Goal: Information Seeking & Learning: Learn about a topic

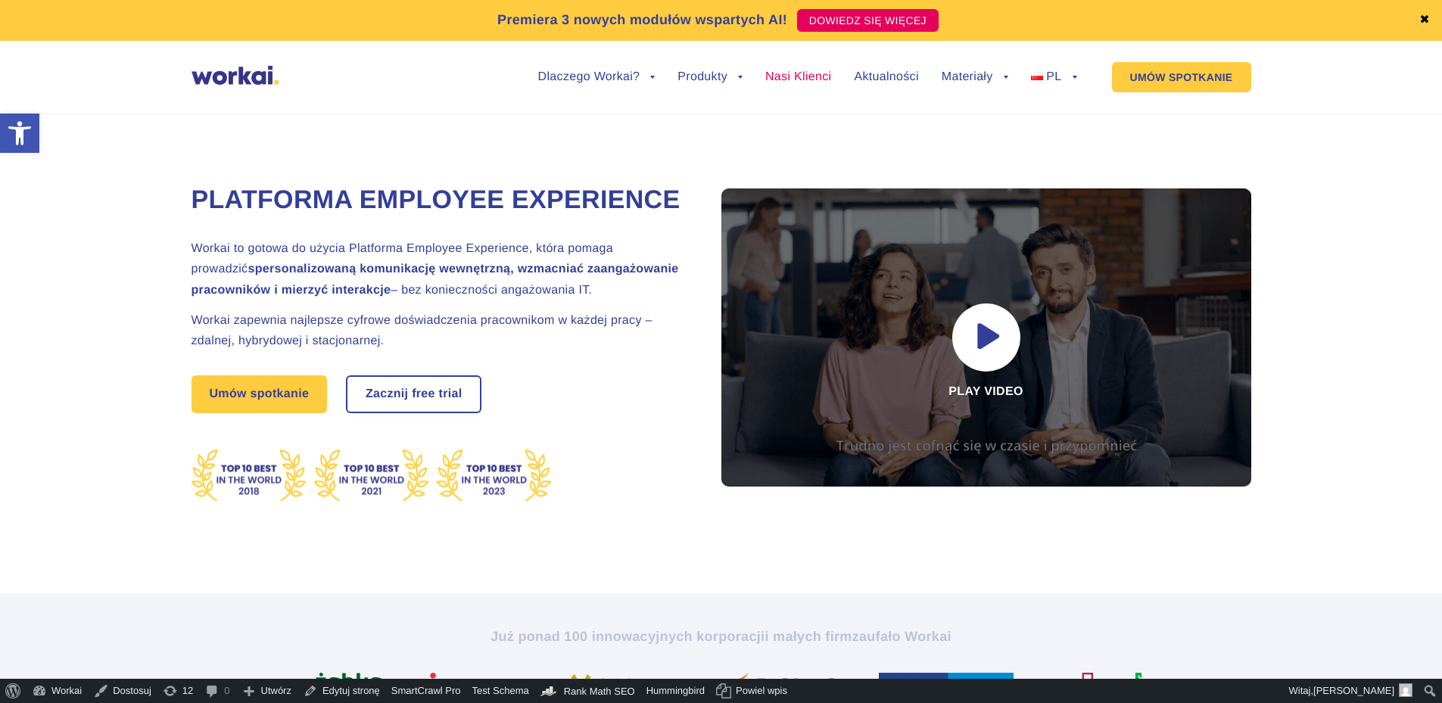
drag, startPoint x: 784, startPoint y: 76, endPoint x: 791, endPoint y: 82, distance: 9.1
click at [784, 76] on link "Nasi Klienci" at bounding box center [798, 77] width 66 height 12
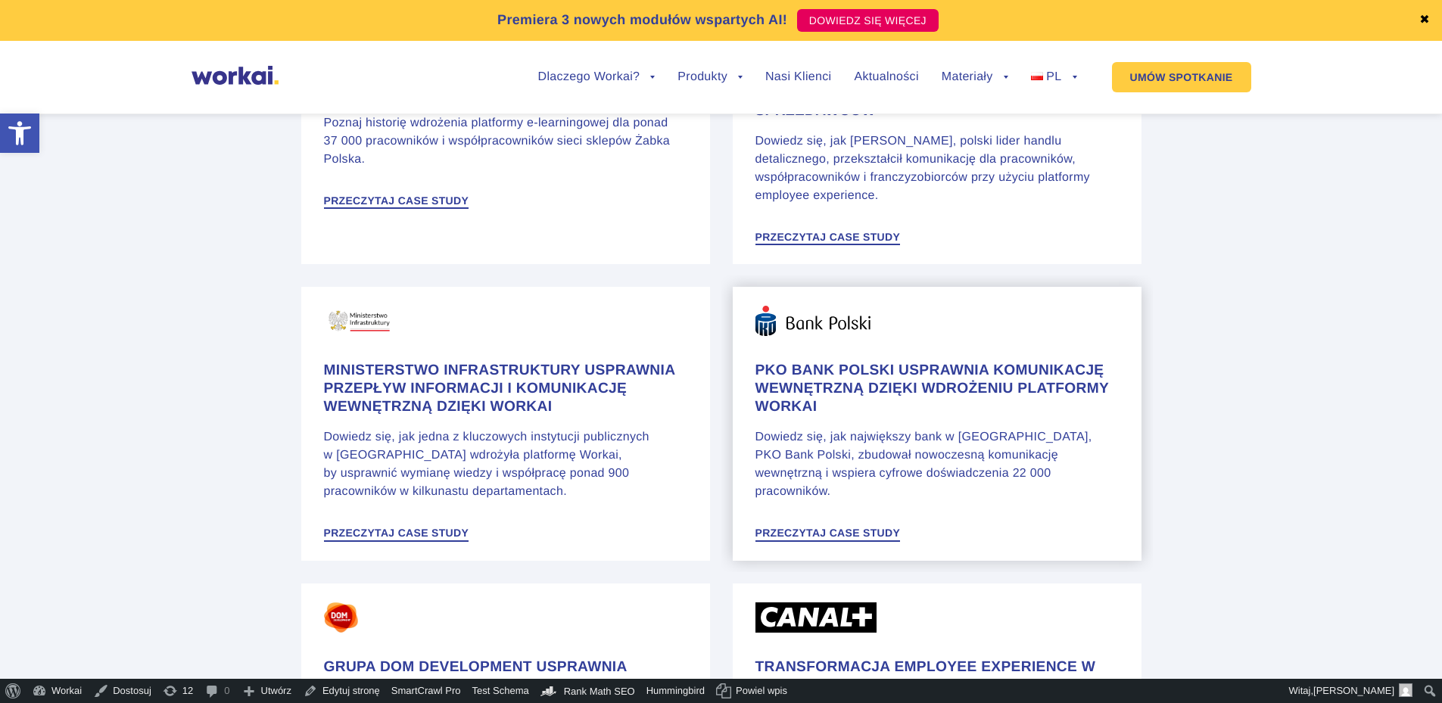
scroll to position [1136, 0]
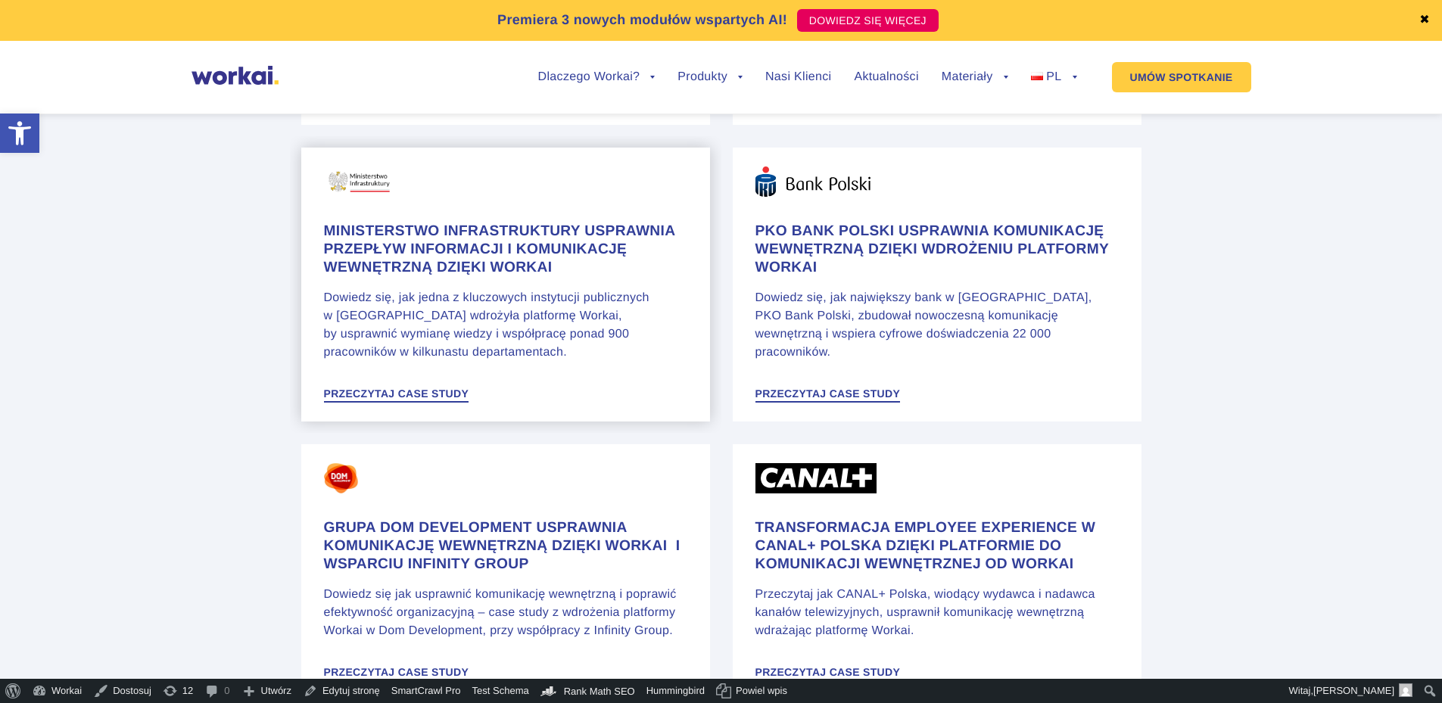
click at [487, 246] on h4 "Ministerstwo Infrastruktury usprawnia przepływ informacji i komunikację wewnętr…" at bounding box center [505, 250] width 363 height 55
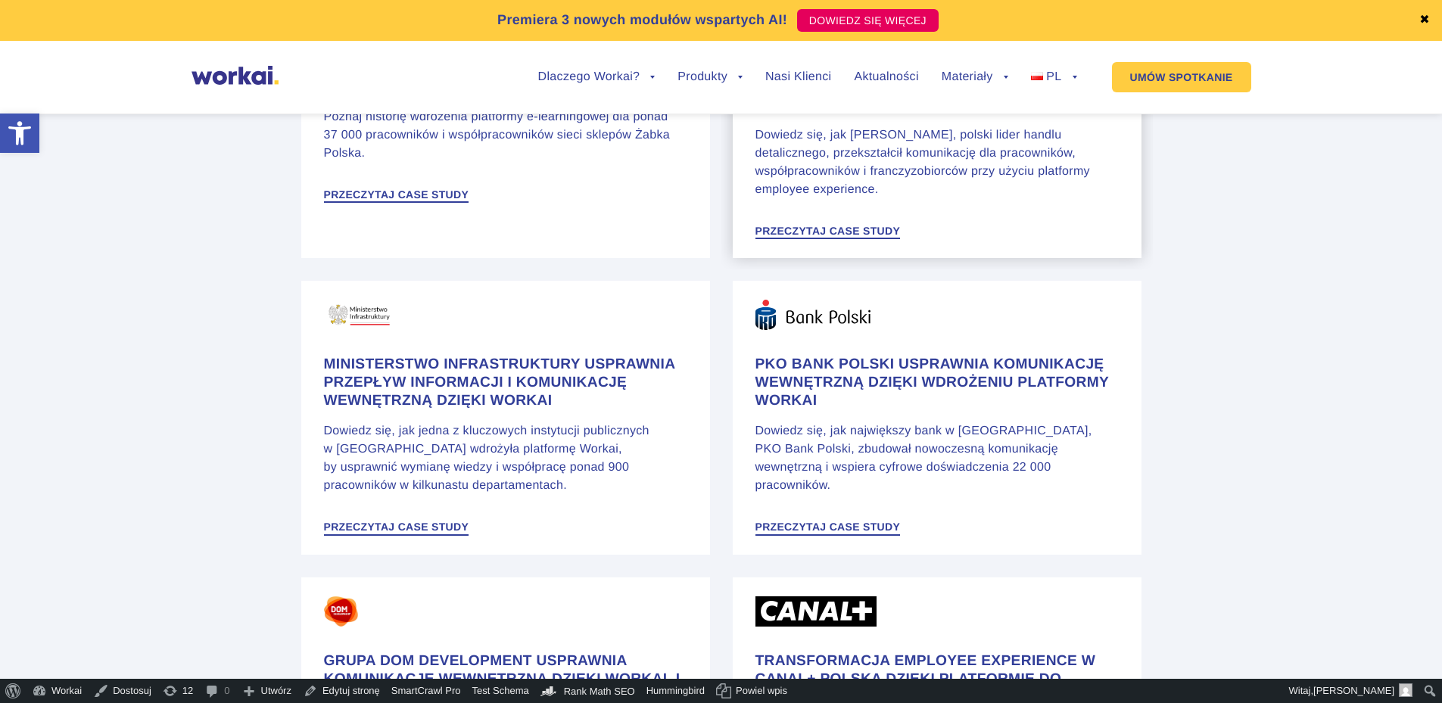
scroll to position [681, 0]
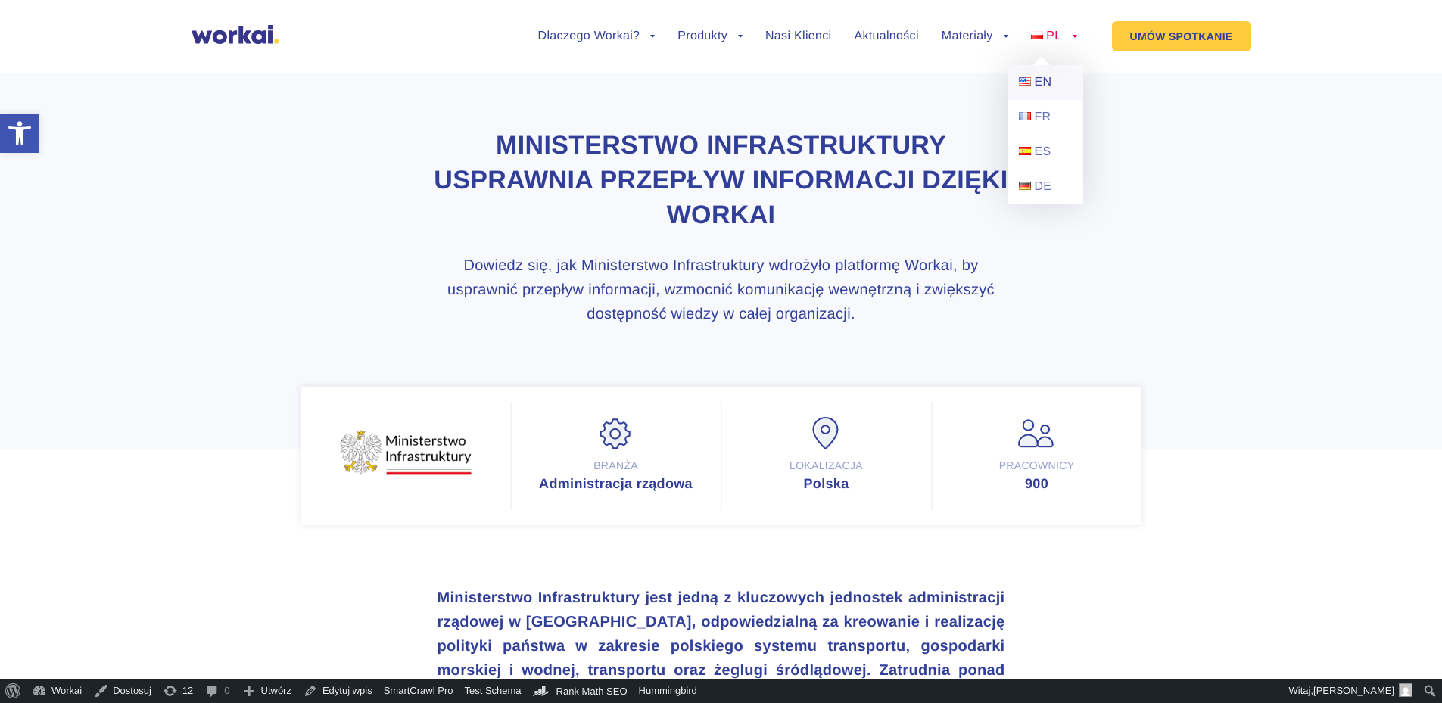
drag, startPoint x: 1032, startPoint y: 87, endPoint x: 1045, endPoint y: 92, distance: 13.9
click at [1032, 87] on link "EN" at bounding box center [1046, 82] width 76 height 35
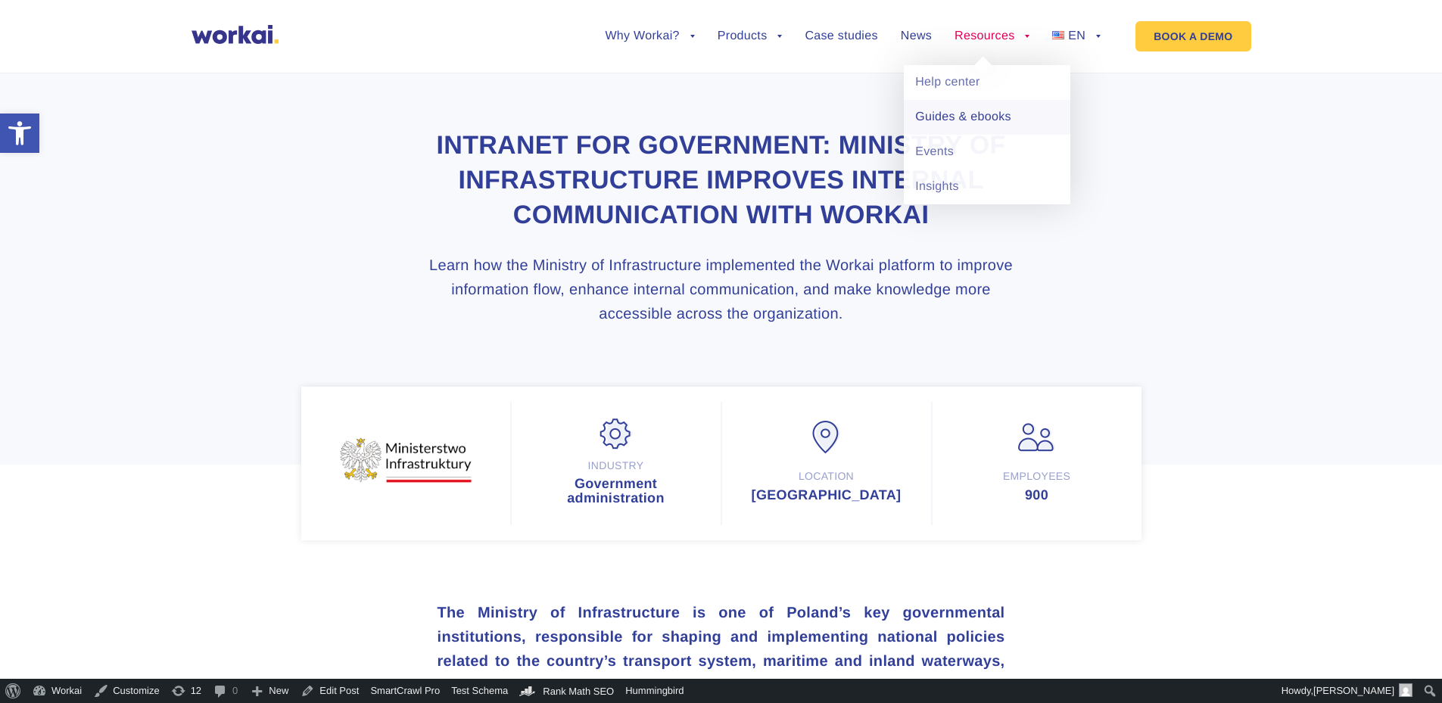
click at [958, 122] on link "Guides & ebooks" at bounding box center [987, 117] width 167 height 35
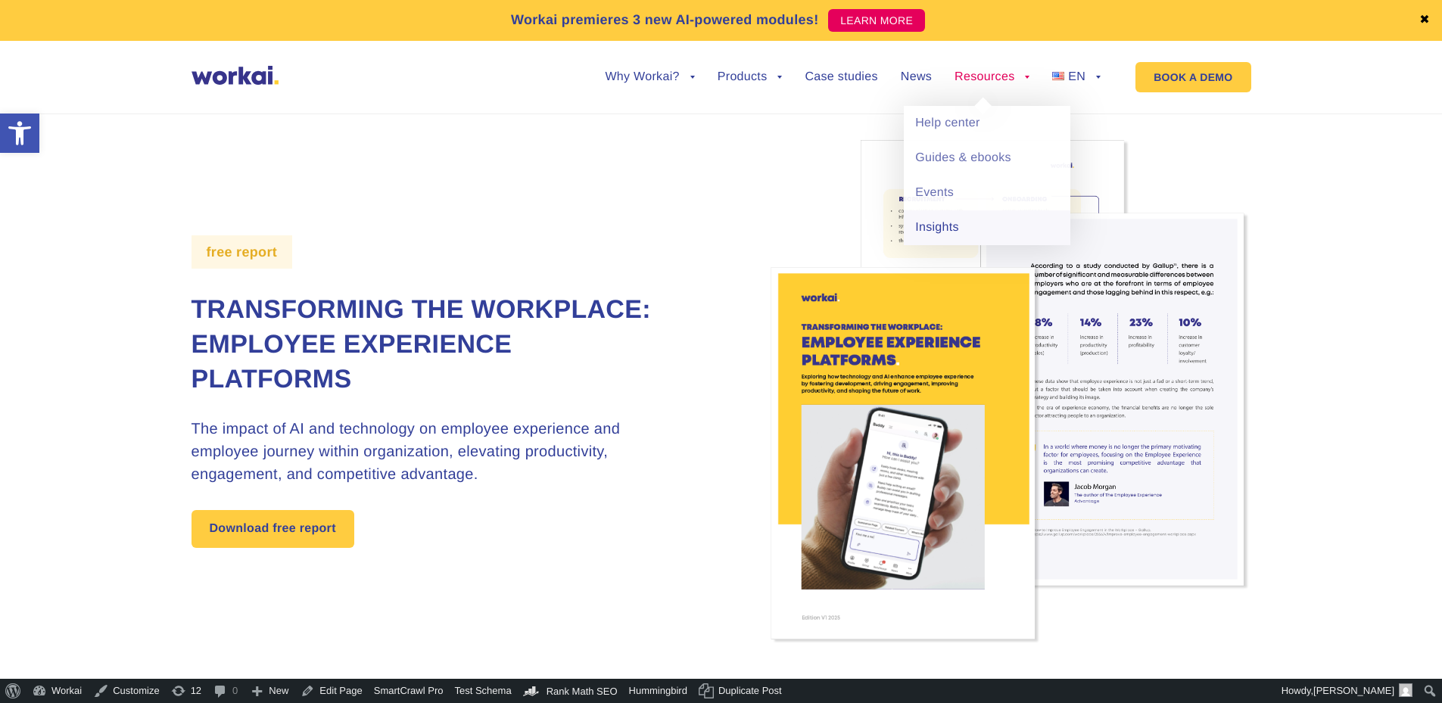
click at [952, 225] on link "Insights" at bounding box center [987, 227] width 167 height 35
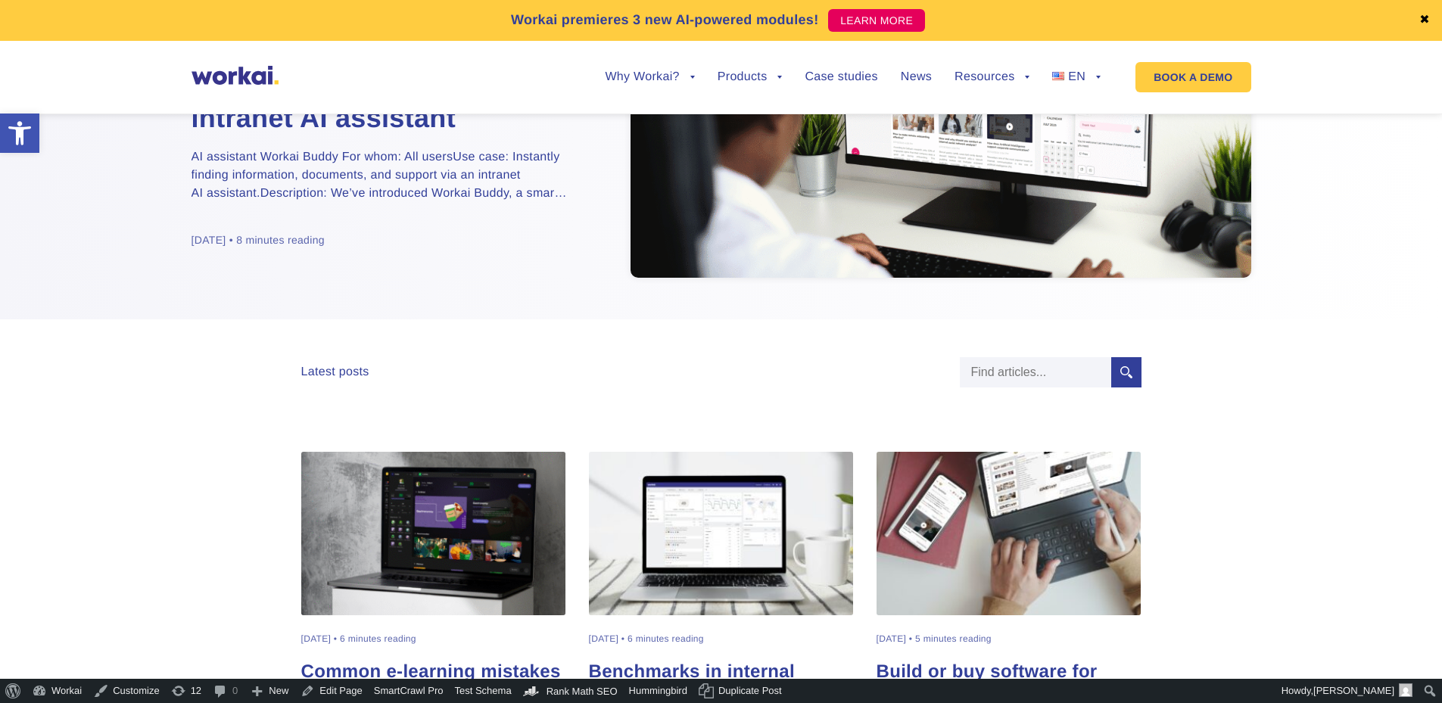
scroll to position [76, 0]
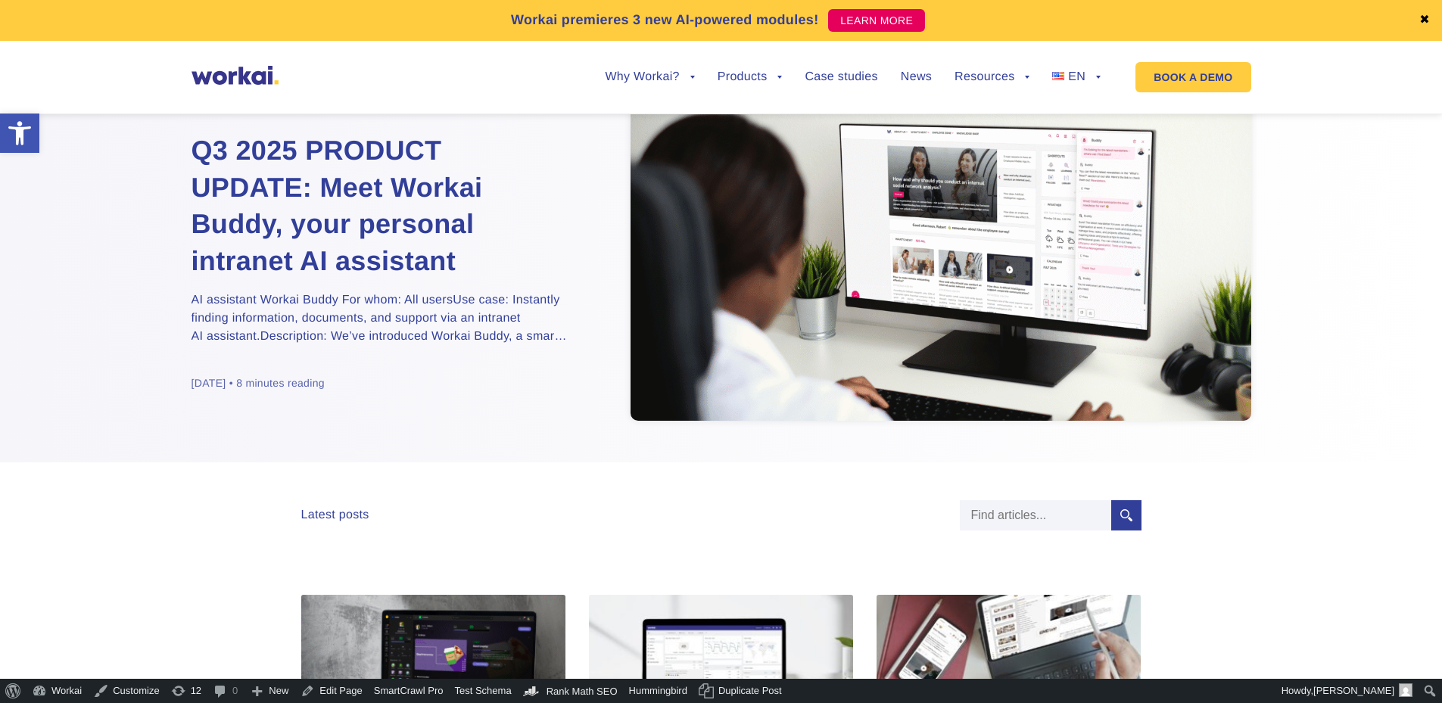
click at [291, 200] on h2 "Q3 2025 PRODUCT UPDATE: Meet Workai Buddy, your personal intranet AI assistant" at bounding box center [381, 205] width 379 height 147
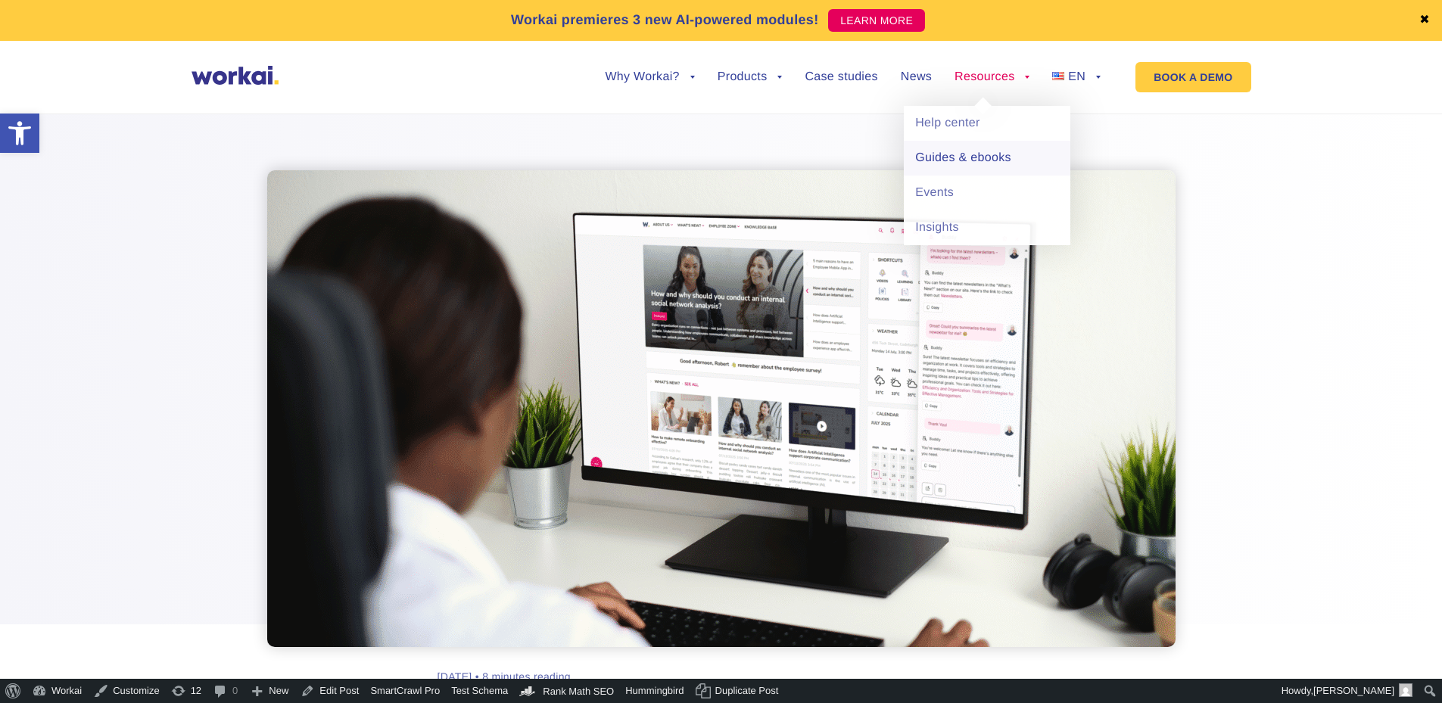
click at [948, 164] on link "Guides & ebooks" at bounding box center [987, 158] width 167 height 35
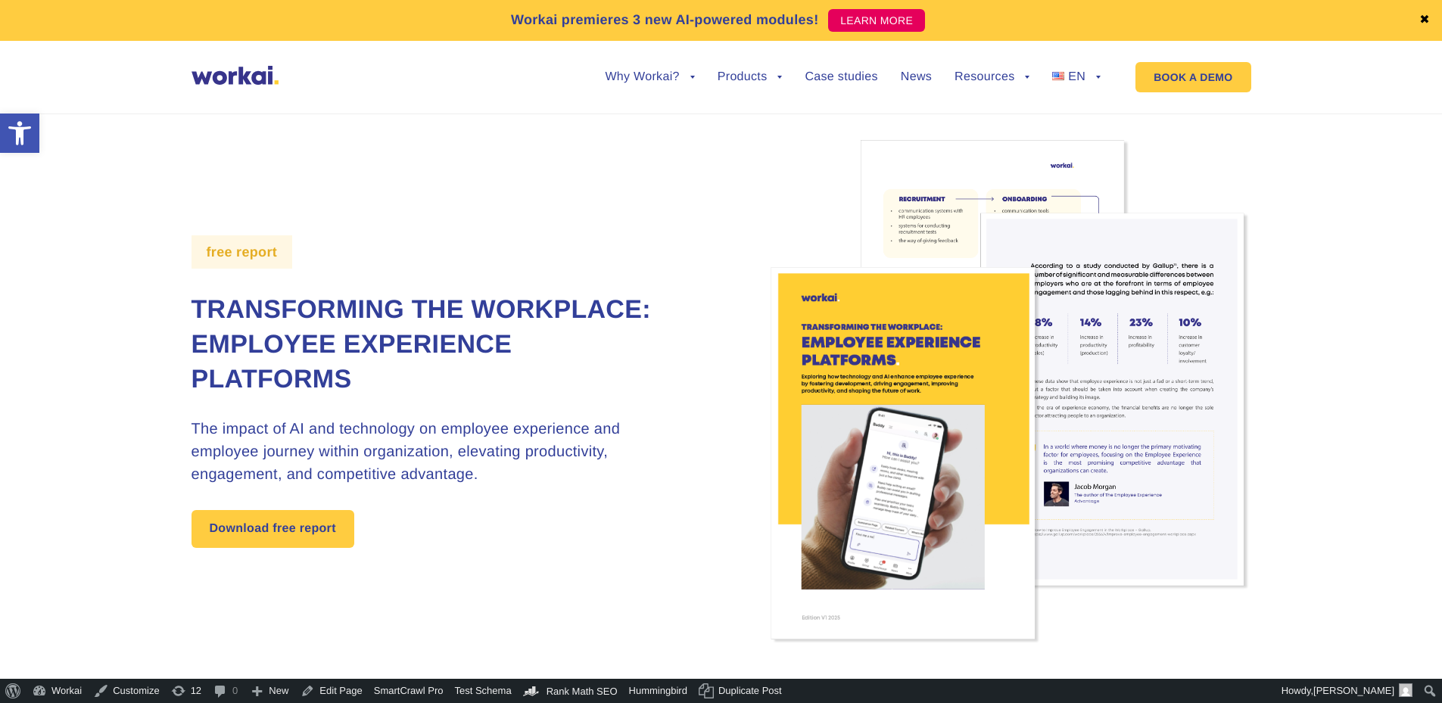
click at [1066, 132] on link "PL" at bounding box center [1068, 146] width 76 height 35
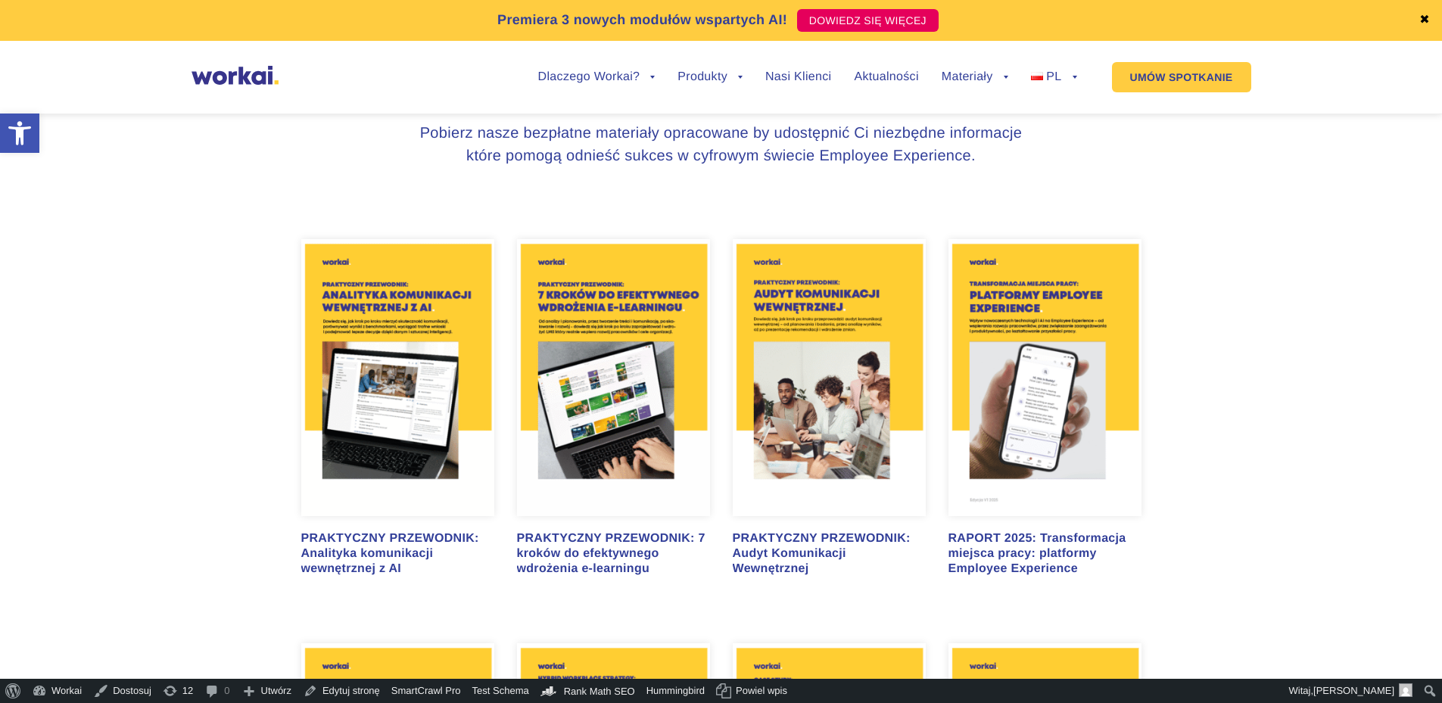
scroll to position [833, 0]
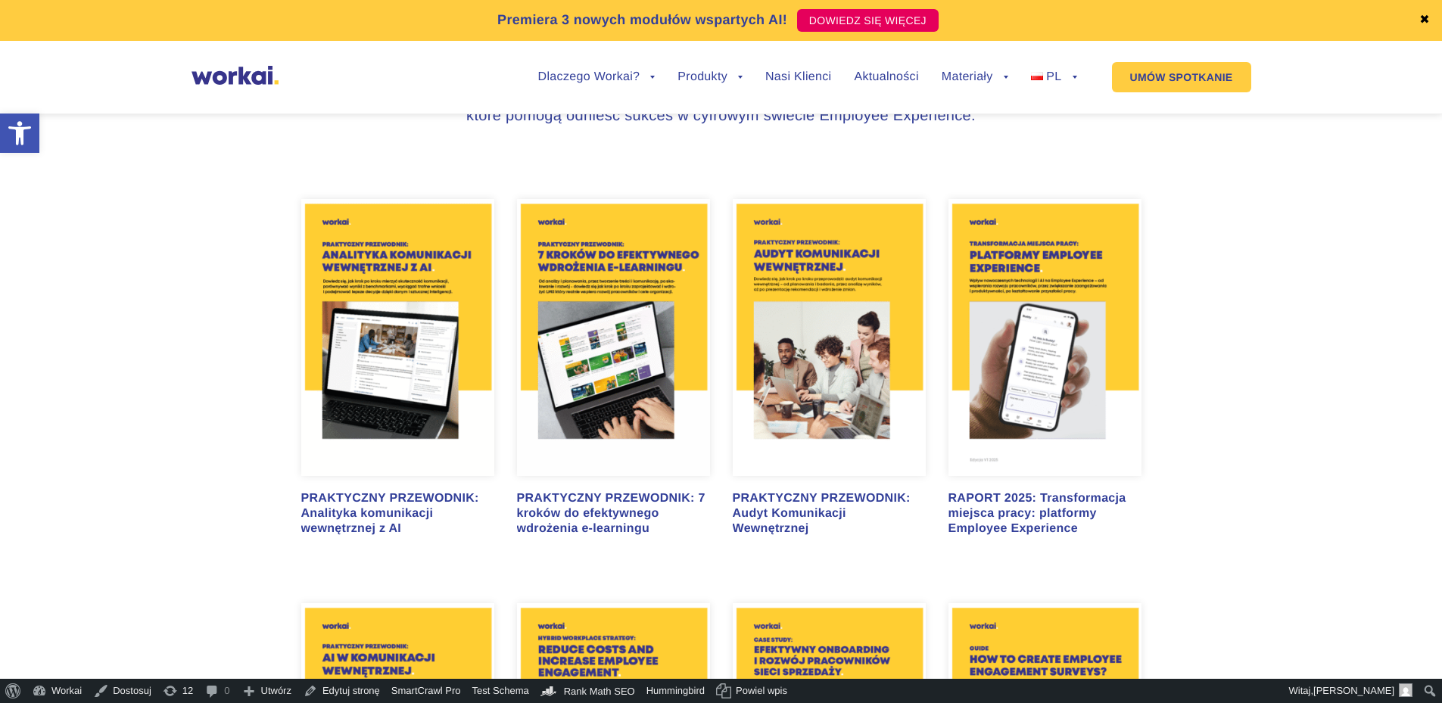
click at [403, 357] on img at bounding box center [397, 337] width 193 height 277
